Goal: Check status: Check status

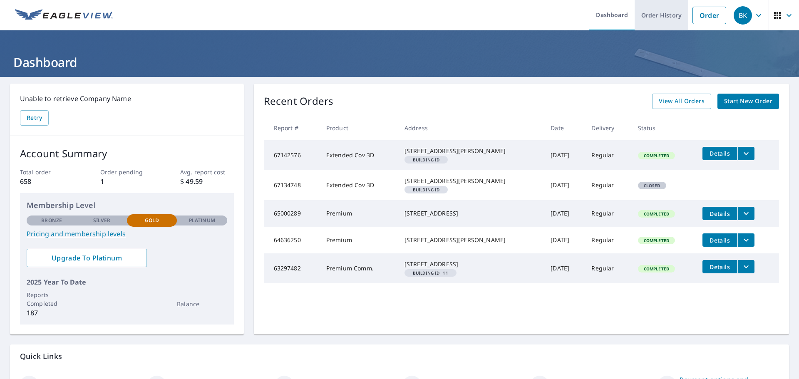
click at [658, 18] on link "Order History" at bounding box center [662, 15] width 54 height 30
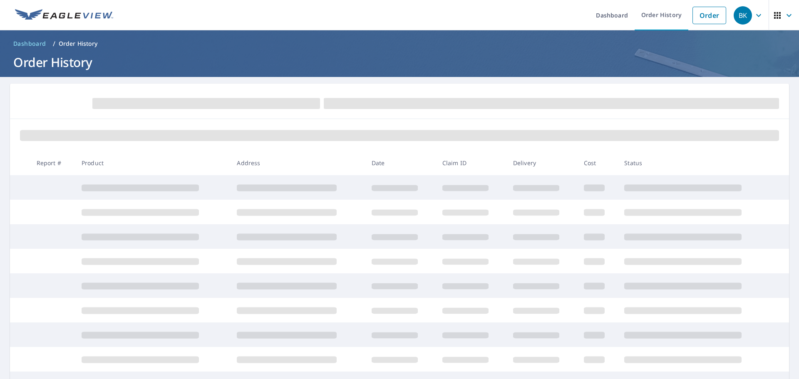
drag, startPoint x: 322, startPoint y: 111, endPoint x: 354, endPoint y: 23, distance: 93.6
click at [354, 23] on ul "Dashboard Order History Order" at bounding box center [424, 15] width 613 height 30
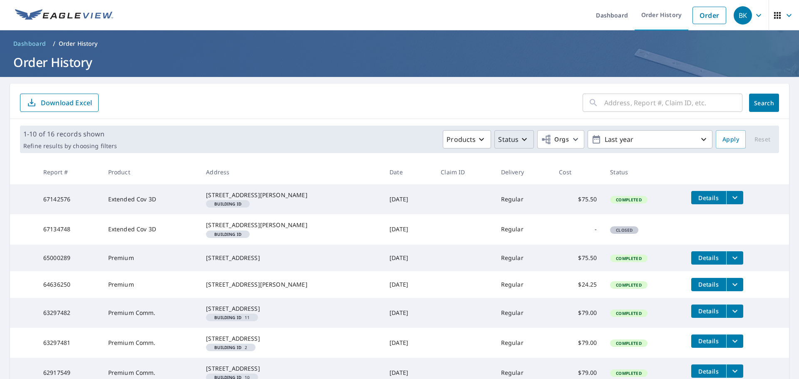
click at [520, 135] on icon "button" at bounding box center [525, 139] width 10 height 10
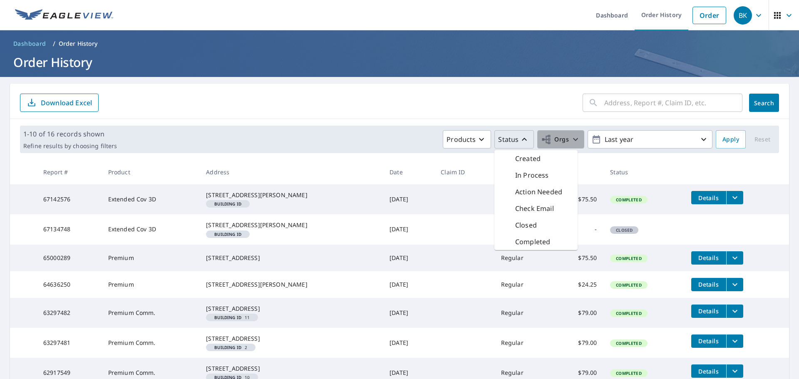
click at [559, 140] on span "Orgs" at bounding box center [555, 139] width 28 height 10
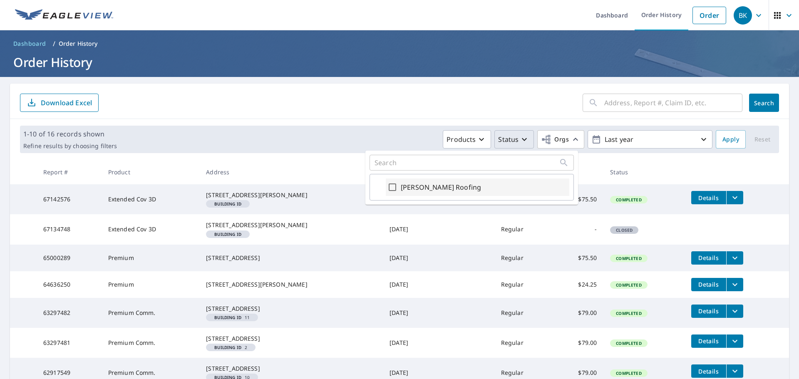
click at [458, 183] on label "[PERSON_NAME] Roofing" at bounding box center [441, 187] width 80 height 10
click at [398, 183] on input "[PERSON_NAME] Roofing" at bounding box center [393, 187] width 10 height 10
checkbox input "true"
click at [724, 140] on span "Apply" at bounding box center [731, 139] width 17 height 10
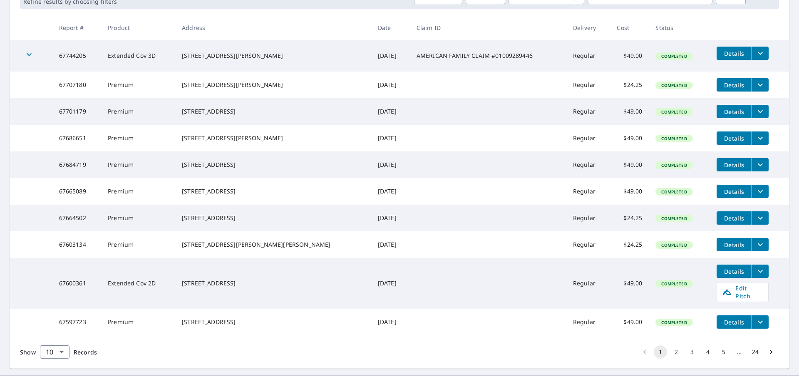
scroll to position [183, 0]
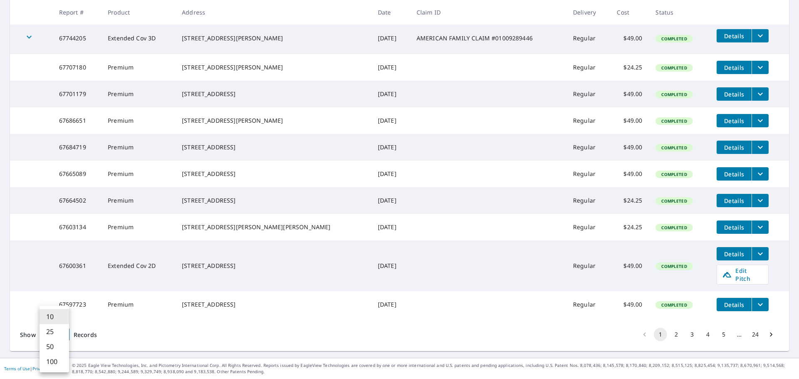
click at [65, 334] on body "BK BK Dashboard Order History Order BK Dashboard / Order History Order History …" at bounding box center [399, 189] width 799 height 379
click at [57, 352] on li "50" at bounding box center [55, 346] width 30 height 15
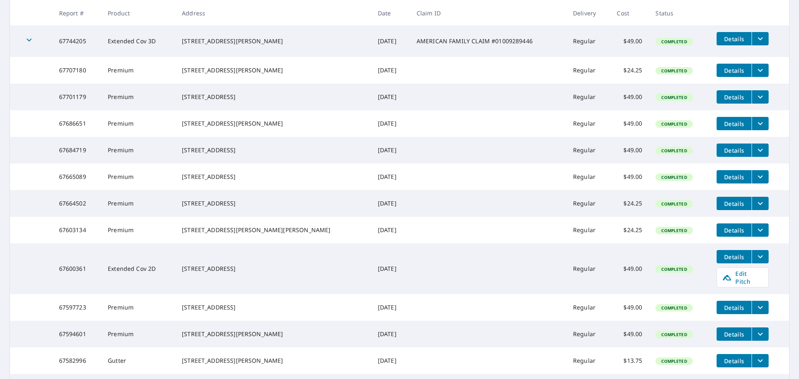
scroll to position [125, 0]
